Goal: Information Seeking & Learning: Learn about a topic

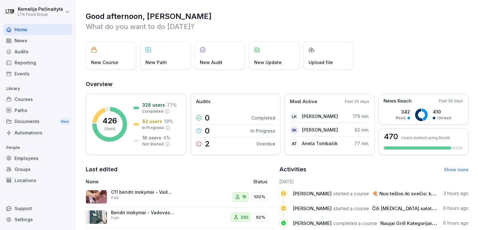
click at [44, 99] on div "Courses" at bounding box center [37, 99] width 69 height 11
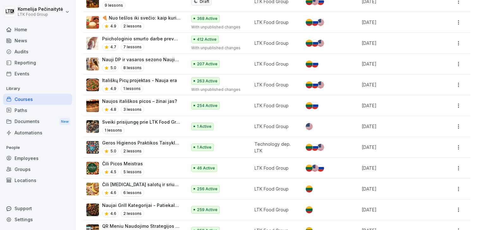
scroll to position [90, 0]
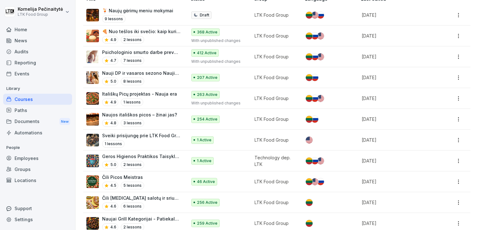
click at [21, 159] on div "Employees" at bounding box center [37, 158] width 69 height 11
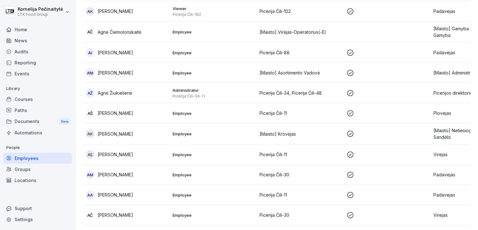
scroll to position [6, 0]
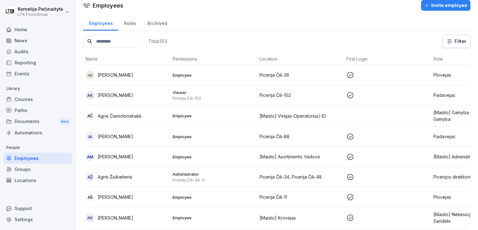
click at [133, 99] on div "AK Adriana Kiršytė" at bounding box center [127, 95] width 82 height 9
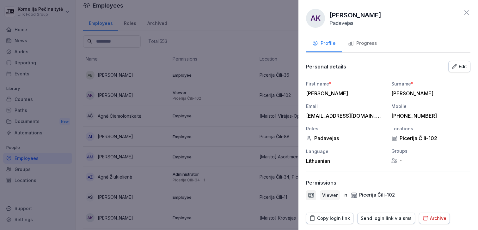
click at [359, 44] on div "Progress" at bounding box center [362, 43] width 29 height 7
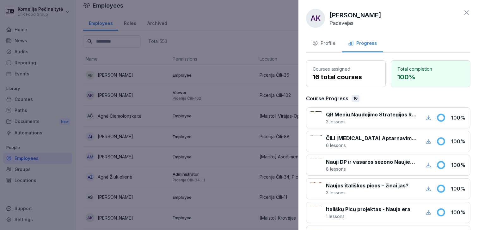
scroll to position [327, 0]
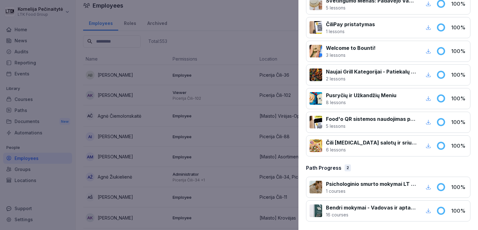
click at [344, 168] on div "2" at bounding box center [347, 168] width 6 height 7
click at [350, 188] on p "1 courses" at bounding box center [371, 191] width 91 height 7
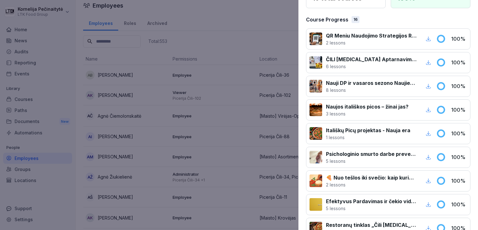
scroll to position [0, 0]
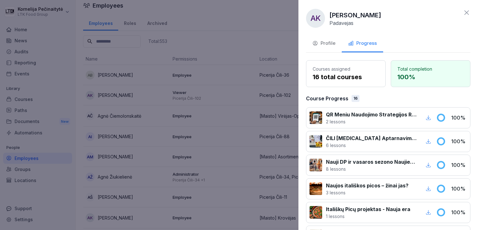
click at [327, 41] on div "Profile" at bounding box center [323, 43] width 23 height 7
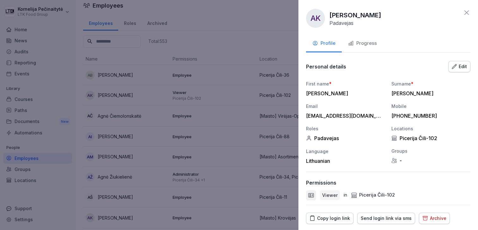
scroll to position [18, 0]
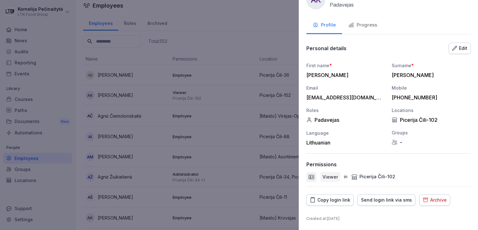
click at [201, 21] on div at bounding box center [239, 115] width 478 height 230
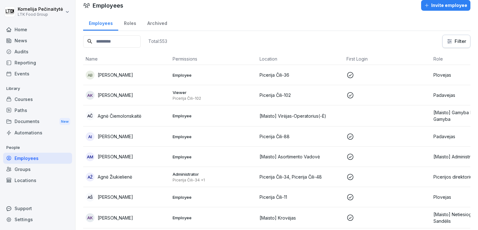
click at [128, 26] on div "Roles" at bounding box center [129, 23] width 23 height 16
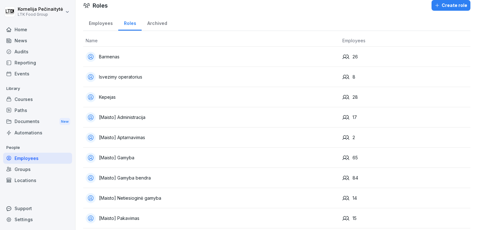
click at [137, 64] on td "Barmenas" at bounding box center [211, 57] width 257 height 20
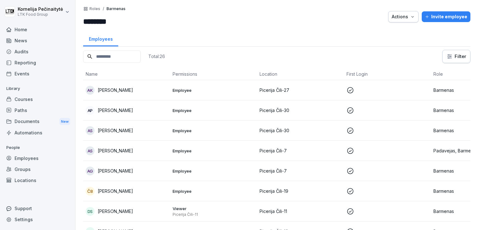
click at [28, 165] on div "Groups" at bounding box center [37, 169] width 69 height 11
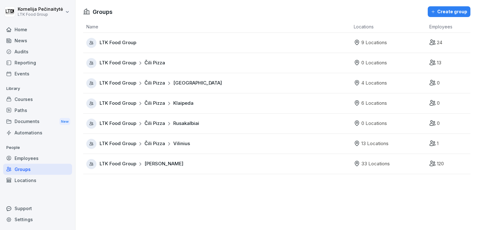
click at [155, 86] on span "Čili Pizza" at bounding box center [154, 83] width 21 height 7
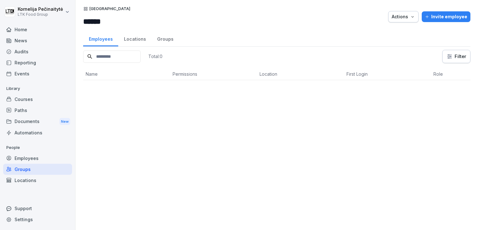
click at [46, 29] on div "Home" at bounding box center [37, 29] width 69 height 11
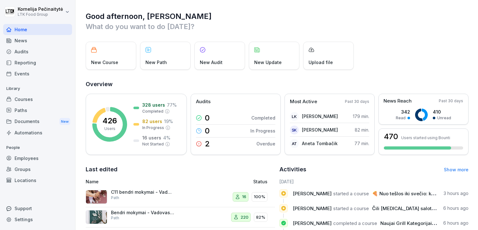
click at [27, 96] on div "Courses" at bounding box center [37, 99] width 69 height 11
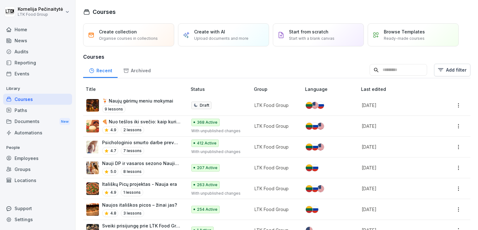
click at [135, 102] on p "🍹 Naujų gėrimų meniu mokymai" at bounding box center [137, 101] width 71 height 7
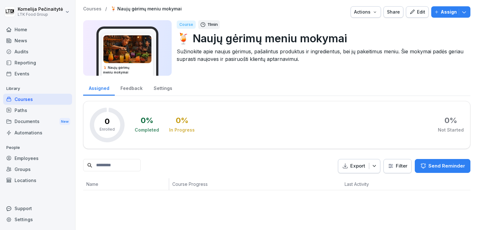
click at [35, 96] on div "Courses" at bounding box center [37, 99] width 69 height 11
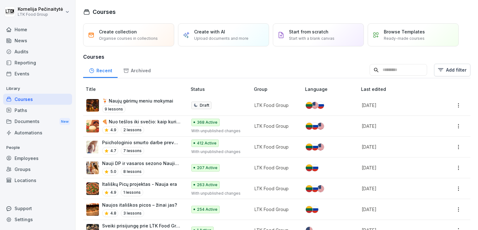
click at [233, 31] on div "Create with AI Upload documents and more" at bounding box center [221, 34] width 54 height 13
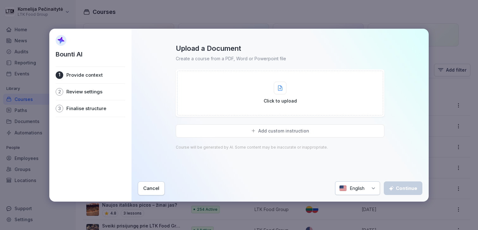
click at [150, 189] on div "Cancel" at bounding box center [151, 188] width 16 height 7
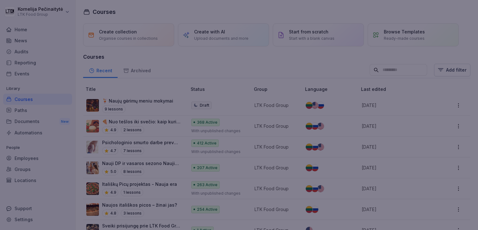
click at [150, 189] on button "Cancel" at bounding box center [151, 188] width 27 height 14
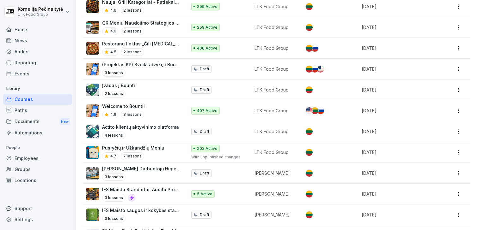
scroll to position [307, 0]
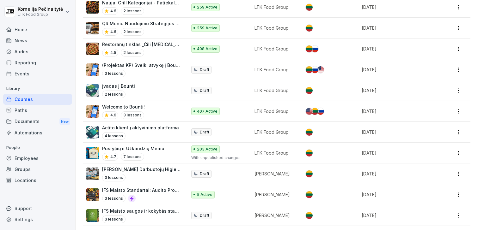
click at [157, 49] on div "4.5 2 lessons" at bounding box center [141, 53] width 78 height 8
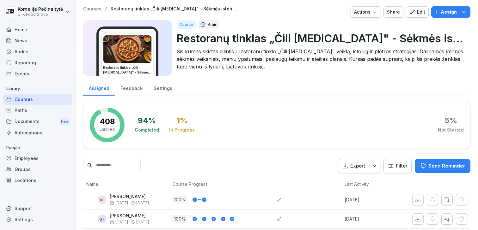
click at [419, 7] on button "Edit" at bounding box center [417, 11] width 23 height 11
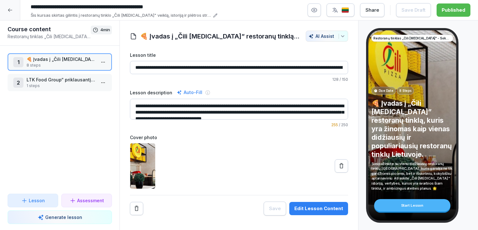
click at [49, 61] on p "🍕 Įvadas į „Čili [MEDICAL_DATA]” restoranų tinklą, kuris yra žinomas kaip viena…" at bounding box center [61, 59] width 69 height 7
click at [26, 64] on div "1 🍕 Įvadas į „Čili [MEDICAL_DATA]” restoranų tinklą, kuris yra žinomas kaip vie…" at bounding box center [59, 62] width 93 height 12
click at [19, 61] on div "1" at bounding box center [18, 62] width 10 height 10
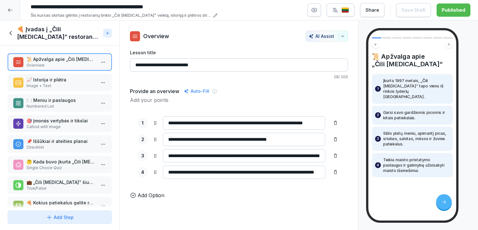
click at [48, 80] on p "📈 Istorija ir plėtra" at bounding box center [61, 79] width 69 height 7
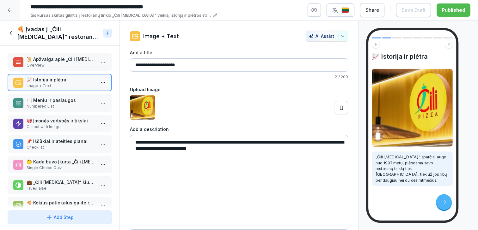
click at [49, 105] on p "Numbered List" at bounding box center [61, 107] width 69 height 6
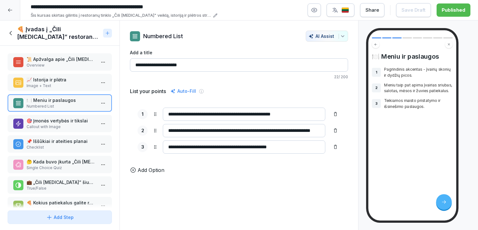
click at [49, 122] on p "🎯 Įmonės vertybės ir tikslai" at bounding box center [61, 121] width 69 height 7
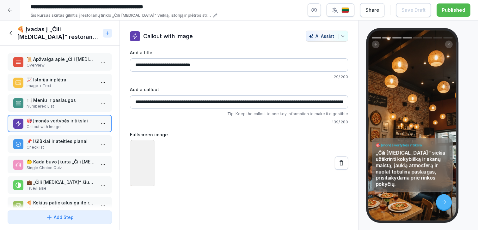
click at [51, 148] on p "Checklist" at bounding box center [61, 148] width 69 height 6
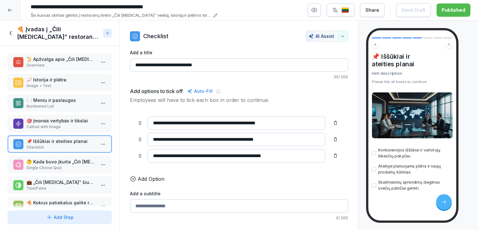
click at [51, 167] on p "Single Choice Quiz" at bounding box center [61, 168] width 69 height 6
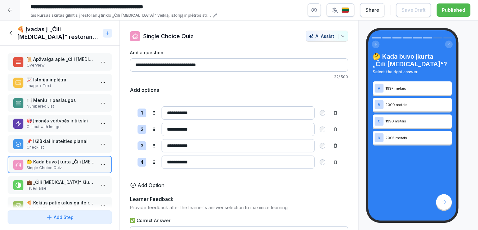
click at [54, 180] on p "💼 „Čili [MEDICAL_DATA]“ šiuo metu planuoja skaitmeninių sprendimų diegimą." at bounding box center [61, 182] width 69 height 7
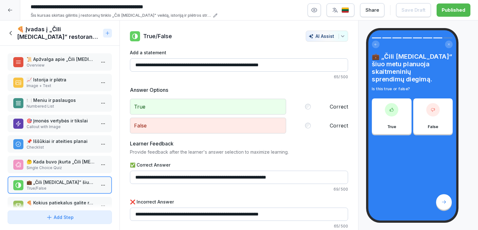
click at [9, 12] on icon at bounding box center [10, 10] width 5 height 5
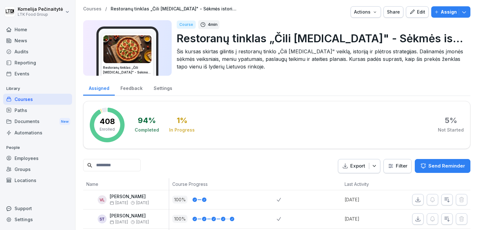
click at [14, 53] on div "Audits" at bounding box center [37, 51] width 69 height 11
